Goal: Obtain resource: Download file/media

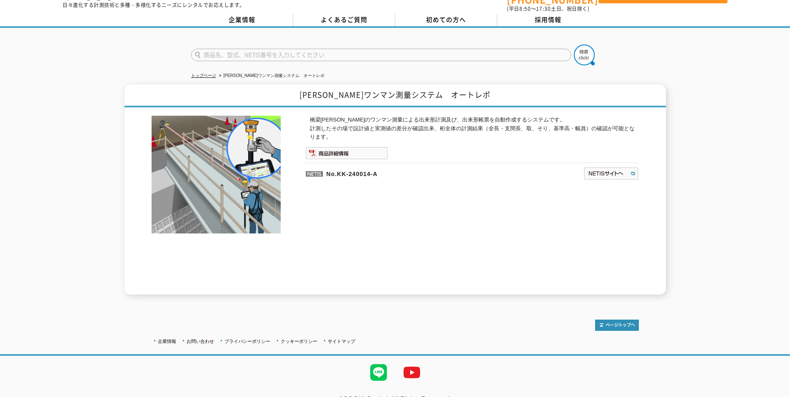
scroll to position [37, 0]
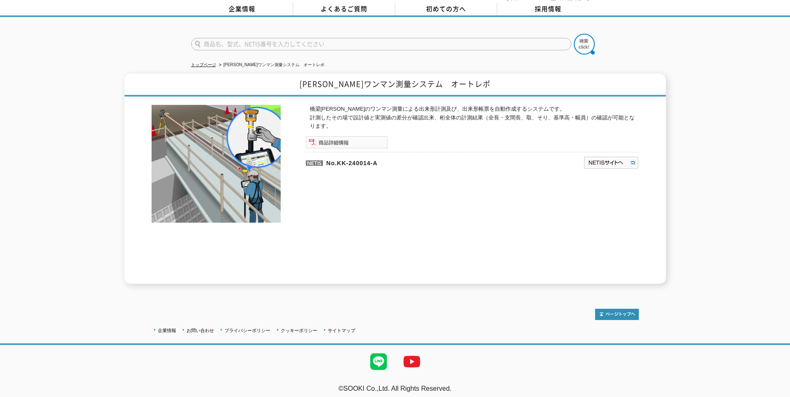
click at [325, 136] on img at bounding box center [347, 142] width 82 height 12
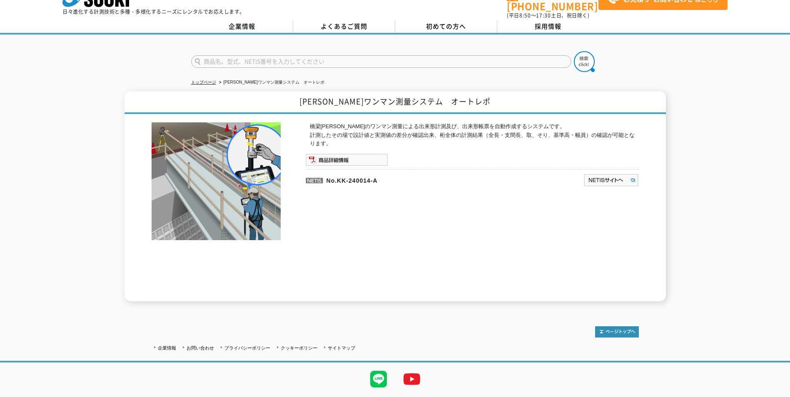
scroll to position [37, 0]
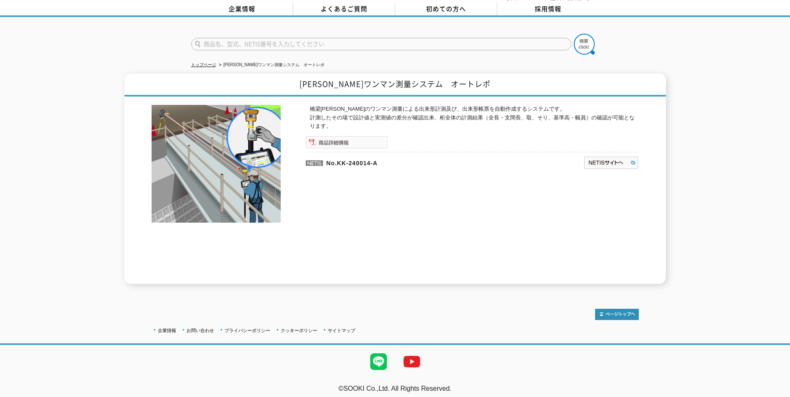
click at [369, 142] on img at bounding box center [347, 142] width 82 height 12
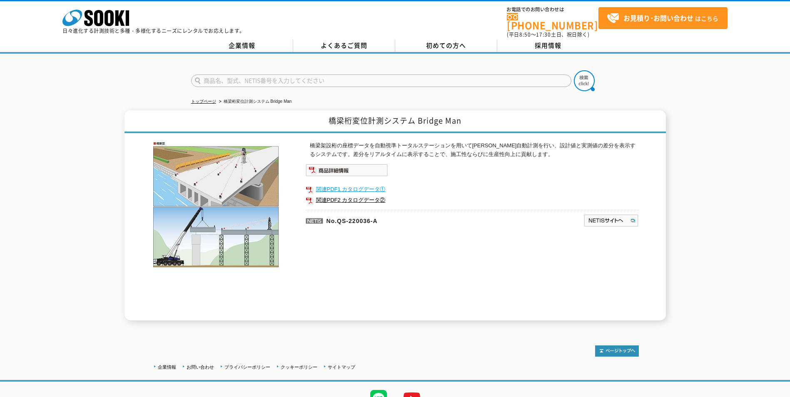
click at [368, 184] on link "関連PDF1 カタログデータ①" at bounding box center [472, 189] width 333 height 11
click at [333, 197] on link "関連PDF2 カタログデータ②" at bounding box center [472, 200] width 333 height 11
click at [354, 165] on img at bounding box center [347, 170] width 82 height 12
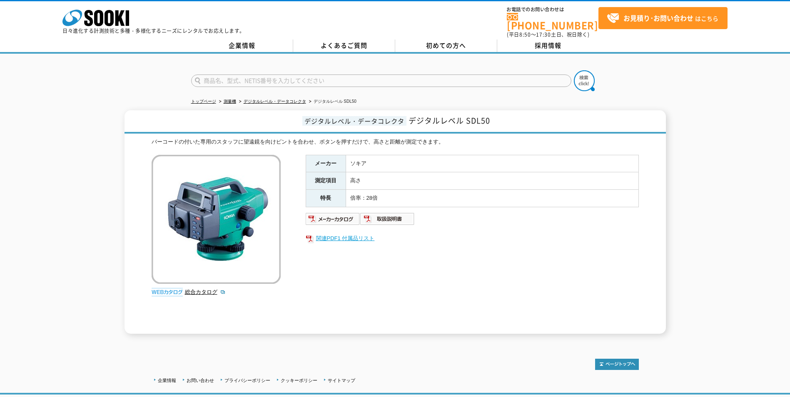
click at [340, 233] on link "関連PDF1 付属品リスト" at bounding box center [472, 238] width 333 height 11
